Goal: Obtain resource: Download file/media

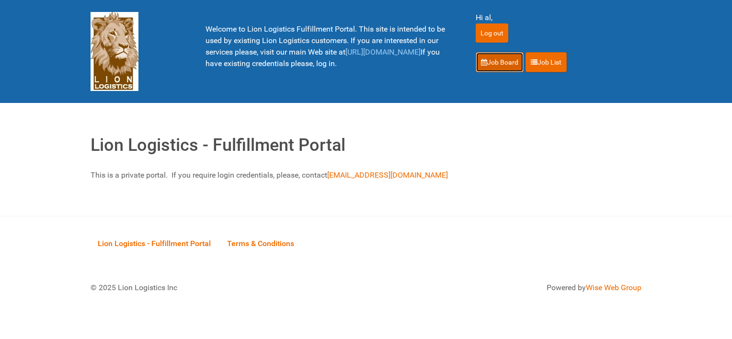
click at [494, 67] on link "Job Board" at bounding box center [500, 62] width 48 height 20
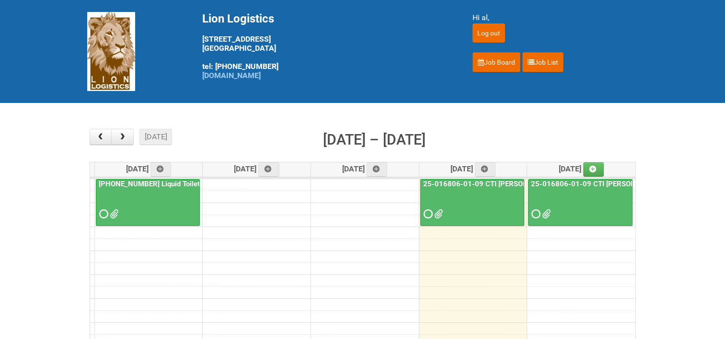
click at [477, 182] on link "25-016806-01-09 CTI Dove CM Bar Superior HUT" at bounding box center [517, 184] width 192 height 9
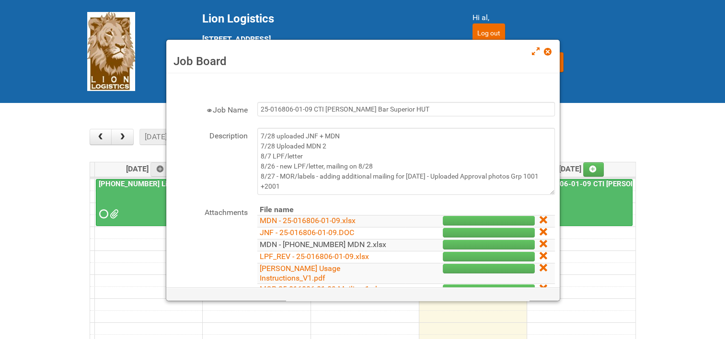
scroll to position [48, 0]
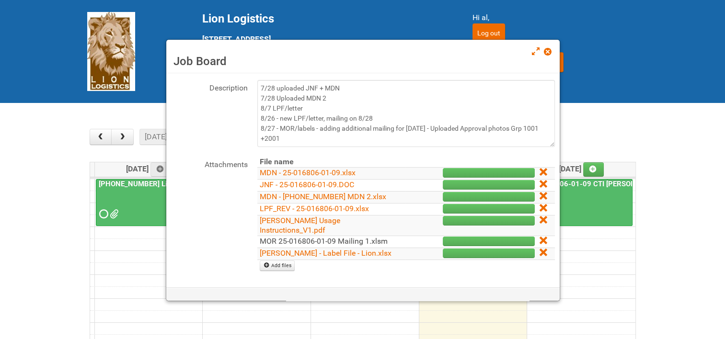
click at [283, 237] on link "MOR 25-016806-01-09 Mailing 1.xlsm" at bounding box center [324, 241] width 128 height 9
click at [545, 46] on div "Job Board" at bounding box center [362, 57] width 393 height 34
click at [549, 52] on span at bounding box center [547, 51] width 7 height 7
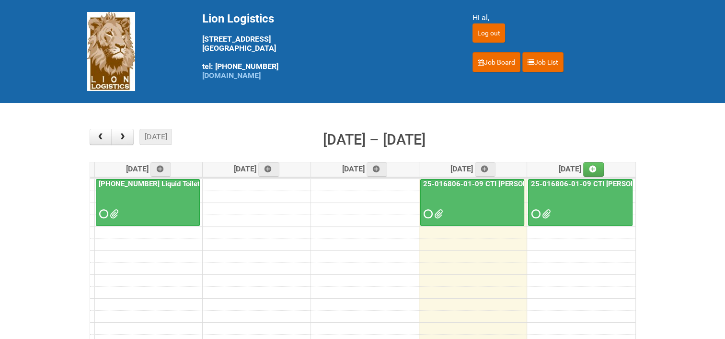
click at [575, 180] on link "25-016806-01-09 CTI Dove CM Bar Superior HUT - Mailing 2" at bounding box center [643, 184] width 229 height 9
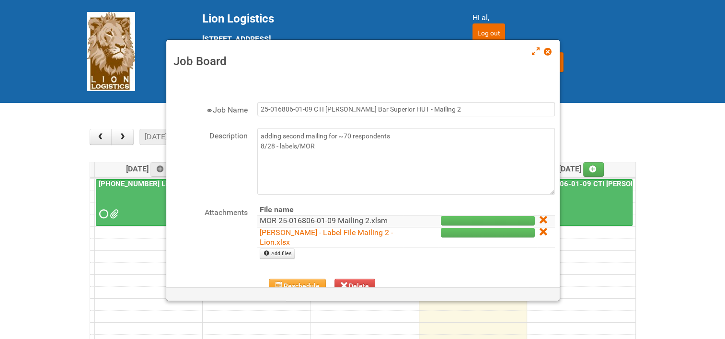
click at [368, 218] on link "MOR 25-016806-01-09 Mailing 2.xlsm" at bounding box center [324, 220] width 128 height 9
click at [548, 52] on span at bounding box center [547, 51] width 7 height 7
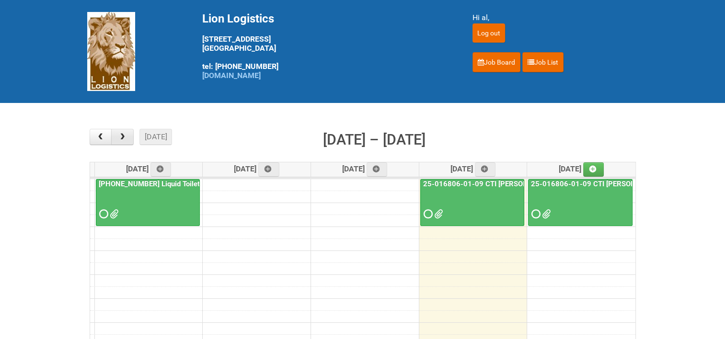
click at [128, 136] on button "button" at bounding box center [122, 137] width 23 height 16
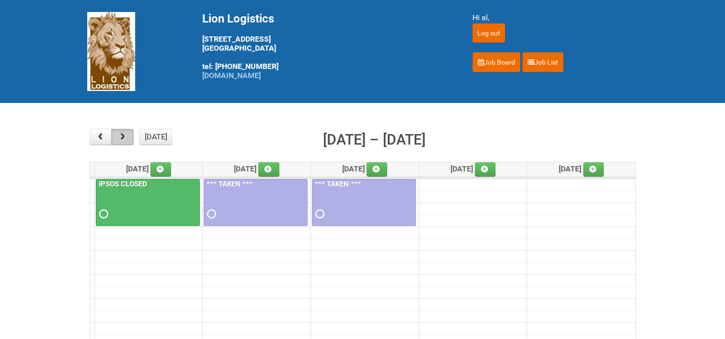
click at [117, 137] on button "button" at bounding box center [122, 137] width 23 height 16
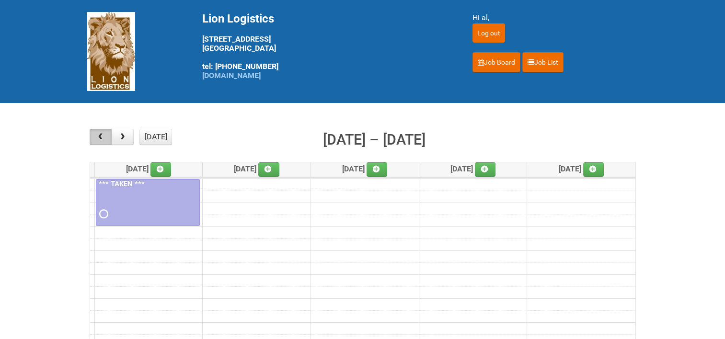
click at [105, 137] on span "button" at bounding box center [100, 137] width 9 height 8
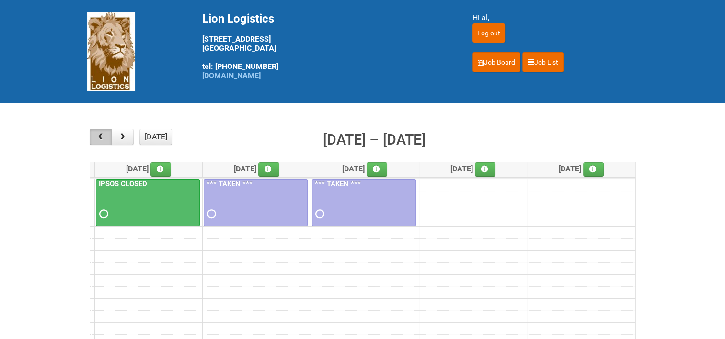
click at [105, 137] on span "button" at bounding box center [100, 137] width 9 height 8
